Goal: Task Accomplishment & Management: Manage account settings

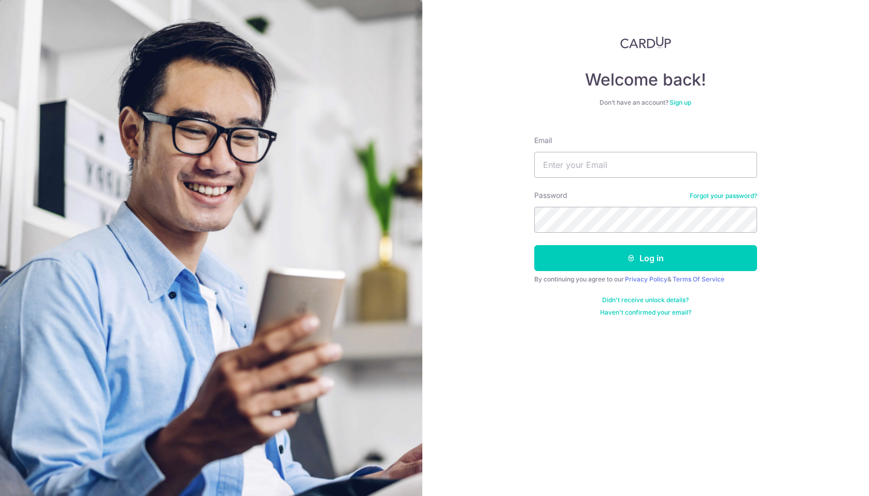
click at [567, 164] on input "Email" at bounding box center [645, 165] width 223 height 26
type input "[EMAIL_ADDRESS][DOMAIN_NAME]"
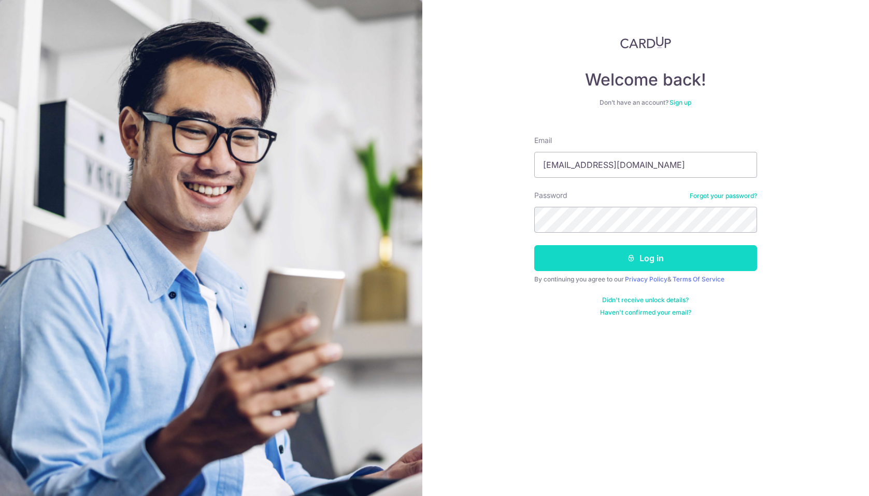
click at [598, 252] on button "Log in" at bounding box center [645, 258] width 223 height 26
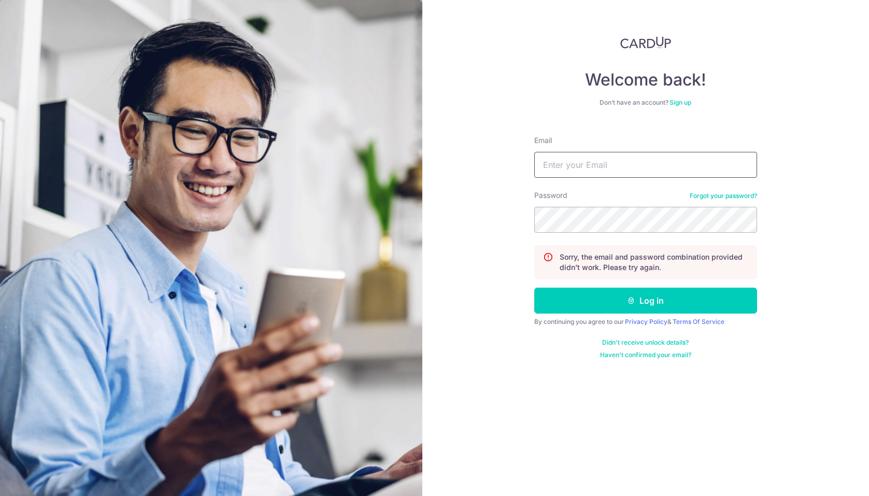
click at [567, 173] on input "Email" at bounding box center [645, 165] width 223 height 26
type input "[EMAIL_ADDRESS][DOMAIN_NAME]"
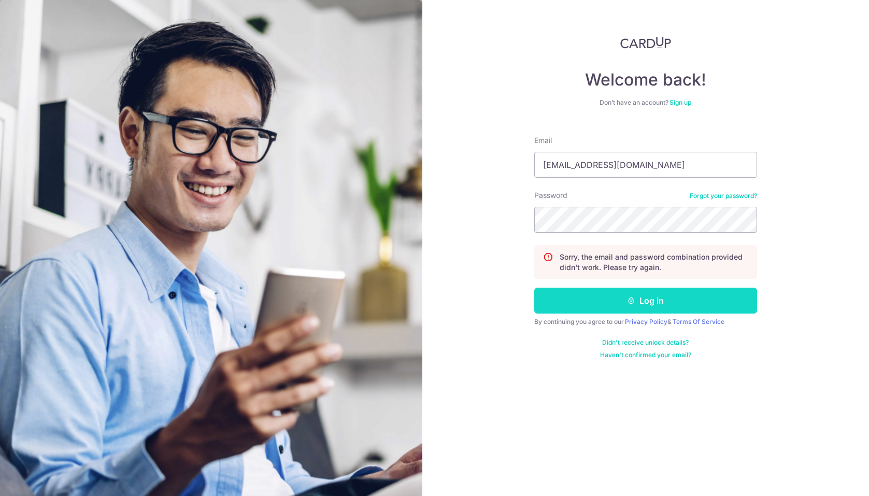
click at [608, 292] on button "Log in" at bounding box center [645, 301] width 223 height 26
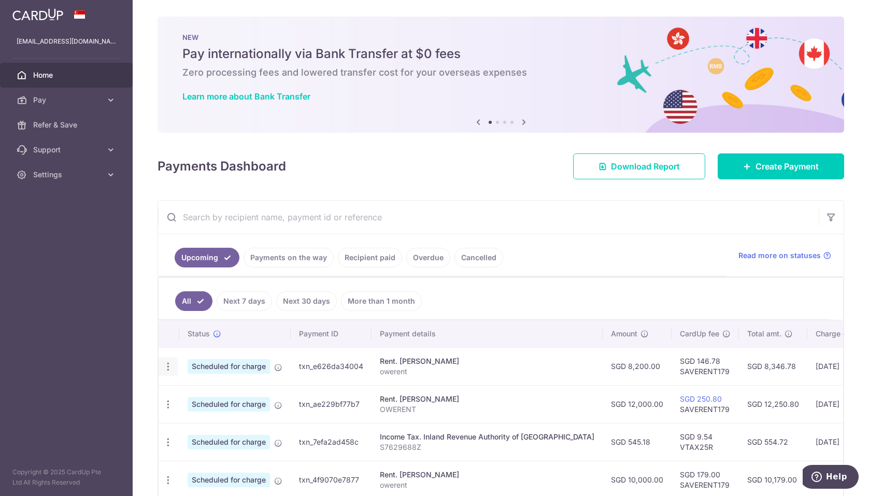
click at [169, 363] on icon "button" at bounding box center [168, 366] width 11 height 11
click at [231, 395] on span "Update payment" at bounding box center [223, 395] width 70 height 12
radio input "true"
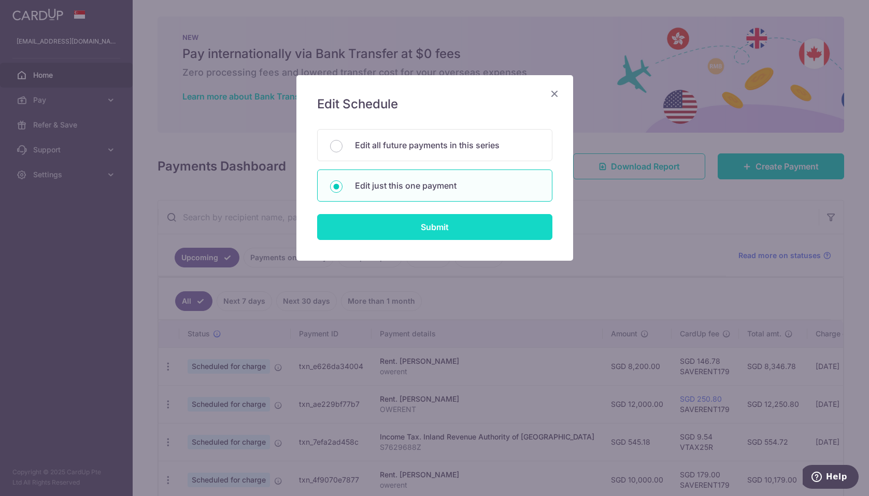
click at [434, 233] on input "Submit" at bounding box center [434, 227] width 235 height 26
radio input "true"
type input "8,200.00"
type input "14/10/2025"
type input "owerent"
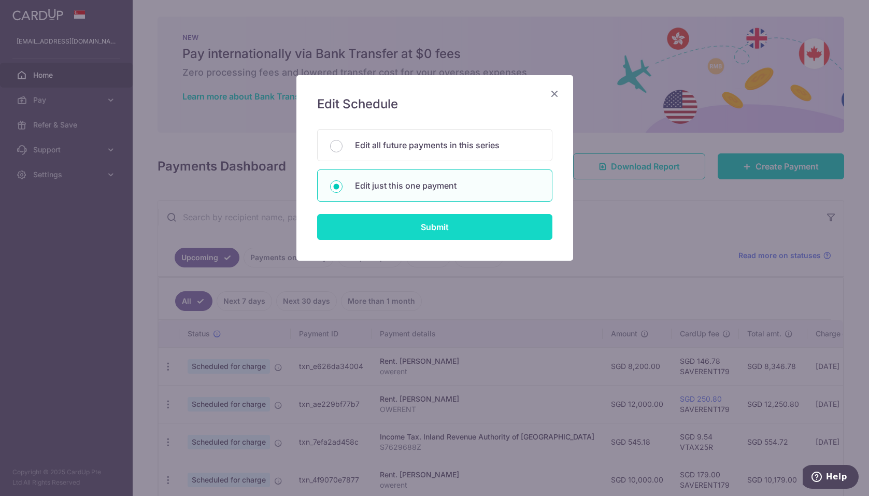
type input "SAVERENT179"
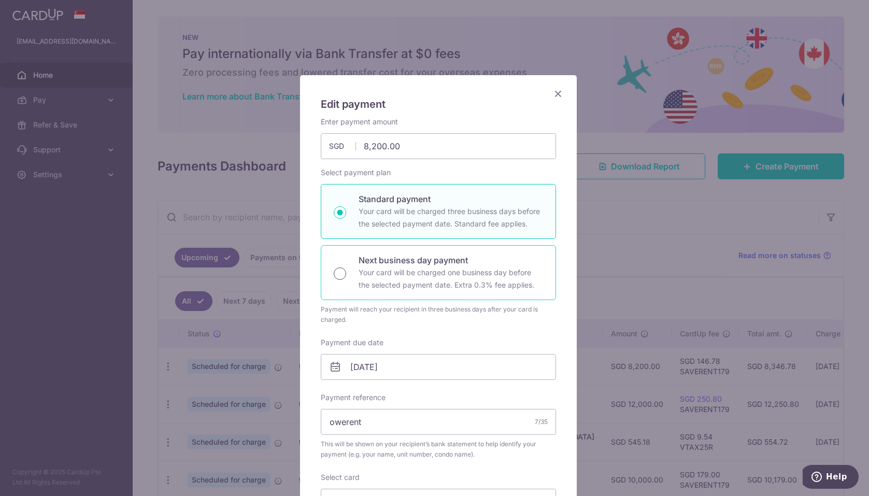
click at [337, 270] on input "Next business day payment Your card will be charged one business day before the…" at bounding box center [340, 273] width 12 height 12
radio input "true"
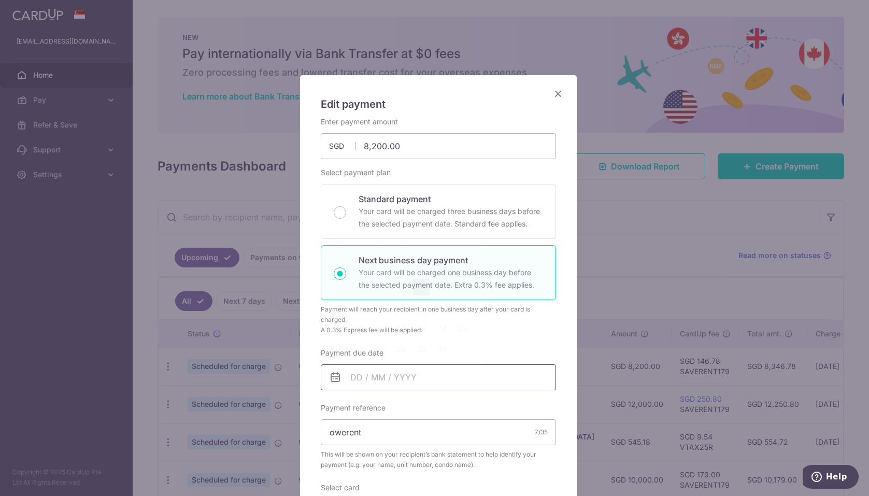
click at [395, 380] on input "Payment due date" at bounding box center [438, 377] width 235 height 26
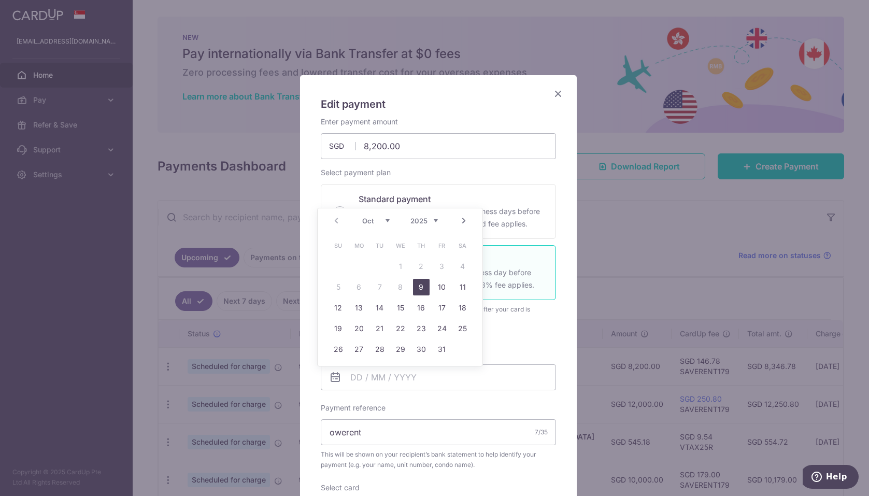
click at [417, 289] on link "9" at bounding box center [421, 287] width 17 height 17
type input "09/10/2025"
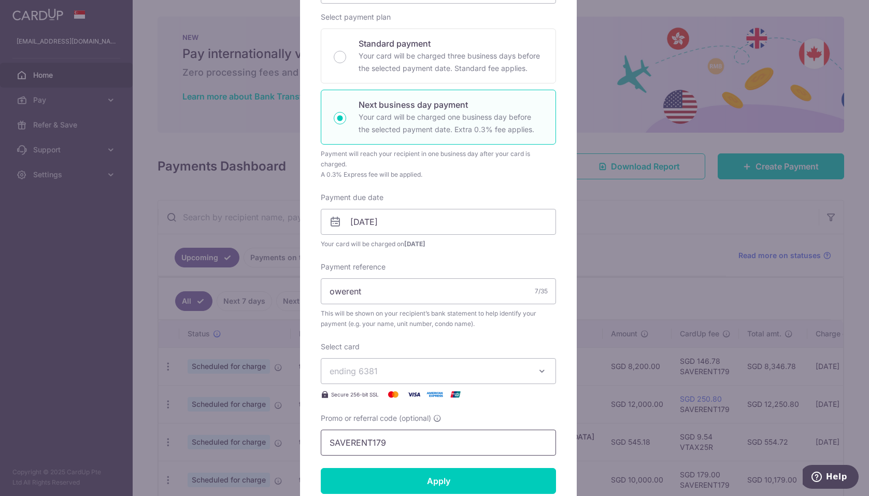
scroll to position [259, 0]
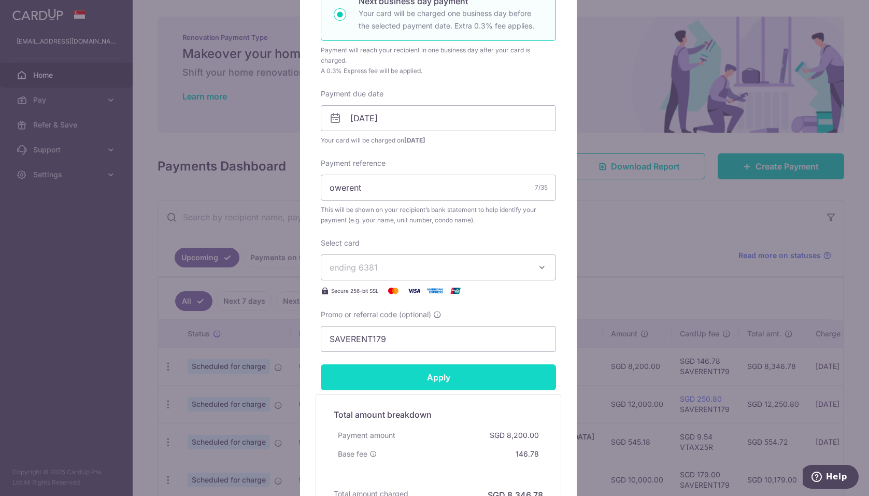
click at [430, 378] on input "Apply" at bounding box center [438, 377] width 235 height 26
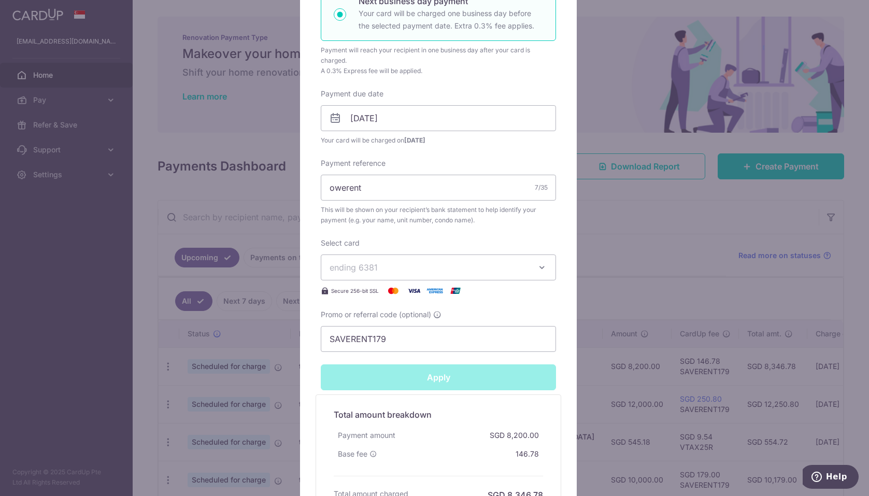
type input "Successfully Applied"
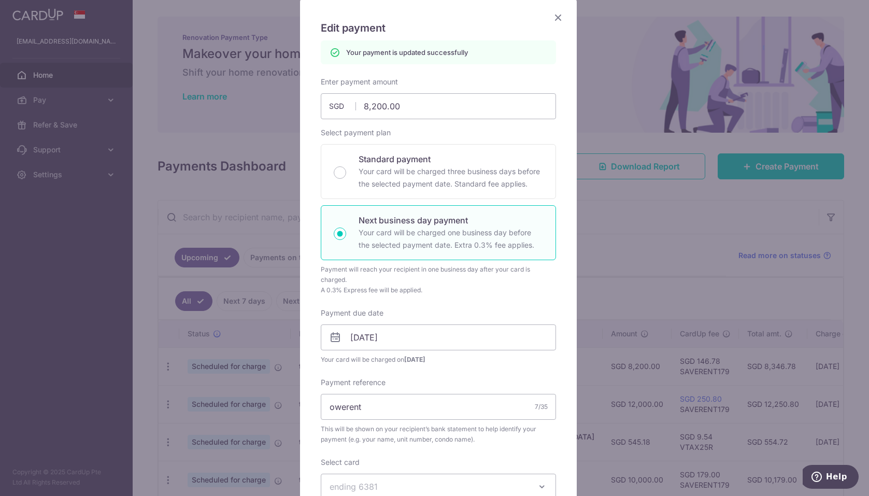
scroll to position [0, 0]
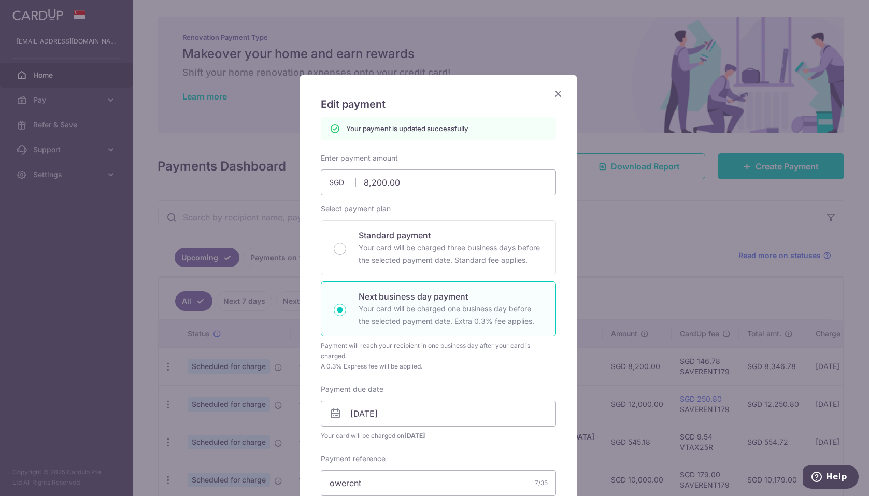
click at [552, 93] on icon "Close" at bounding box center [558, 93] width 12 height 13
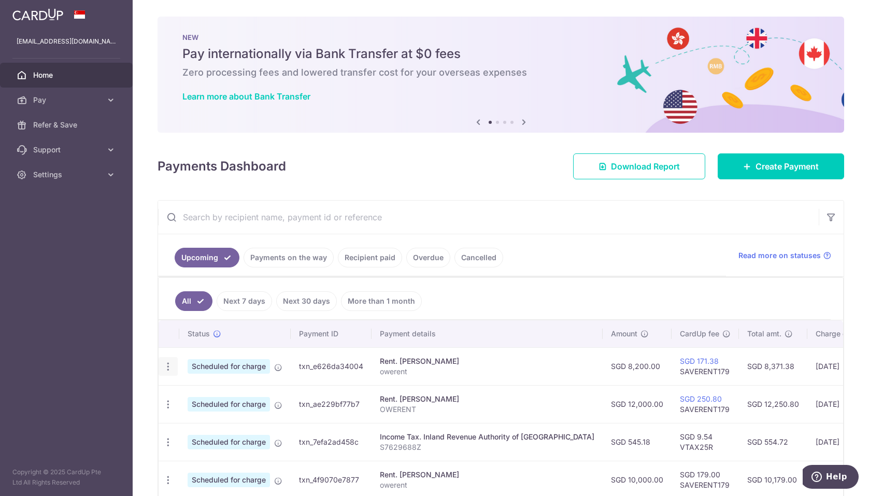
click at [167, 368] on icon "button" at bounding box center [168, 366] width 11 height 11
click at [207, 391] on span "Update payment" at bounding box center [223, 395] width 70 height 12
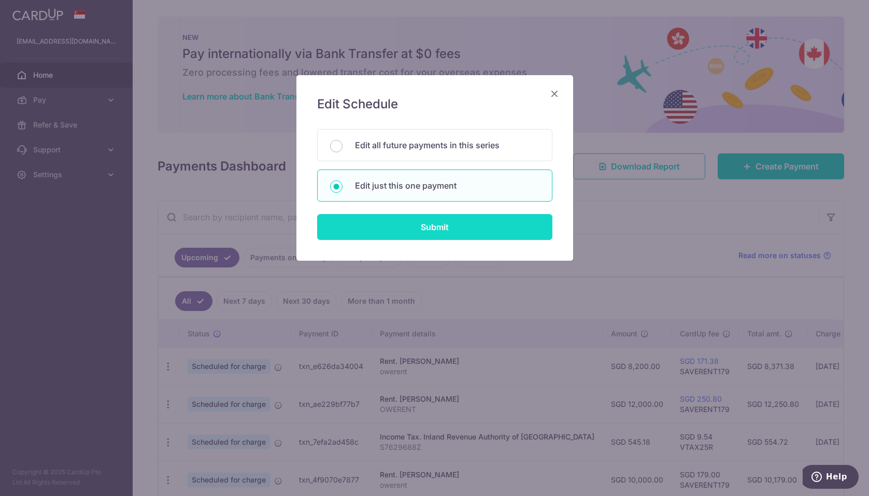
click at [457, 229] on input "Submit" at bounding box center [434, 227] width 235 height 26
radio input "true"
type input "8,200.00"
type input "09/10/2025"
type input "owerent"
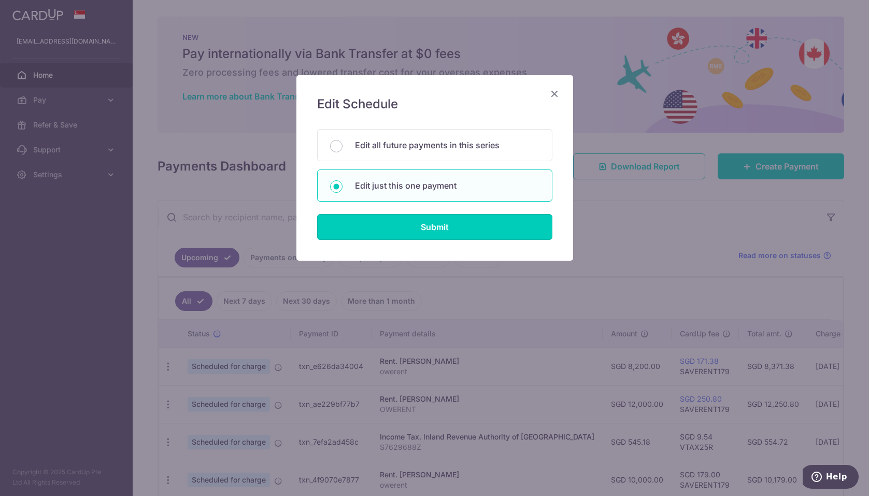
type input "SAVERENT179"
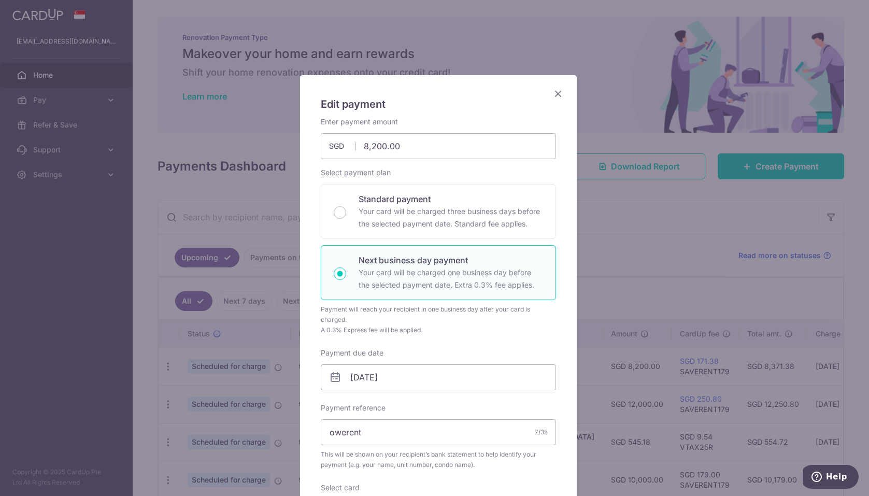
click at [554, 94] on icon "Close" at bounding box center [558, 93] width 12 height 13
